Goal: Find specific page/section: Find specific page/section

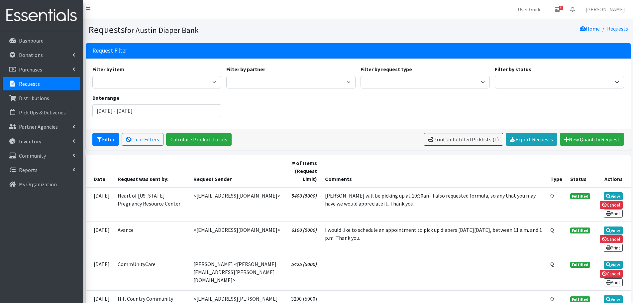
click at [31, 82] on p "Requests" at bounding box center [29, 83] width 21 height 7
click at [30, 81] on p "Requests" at bounding box center [29, 83] width 21 height 7
